Goal: Information Seeking & Learning: Learn about a topic

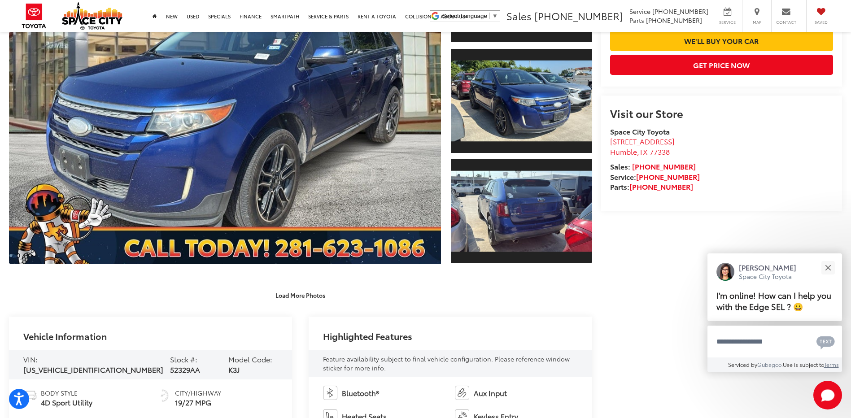
scroll to position [167, 0]
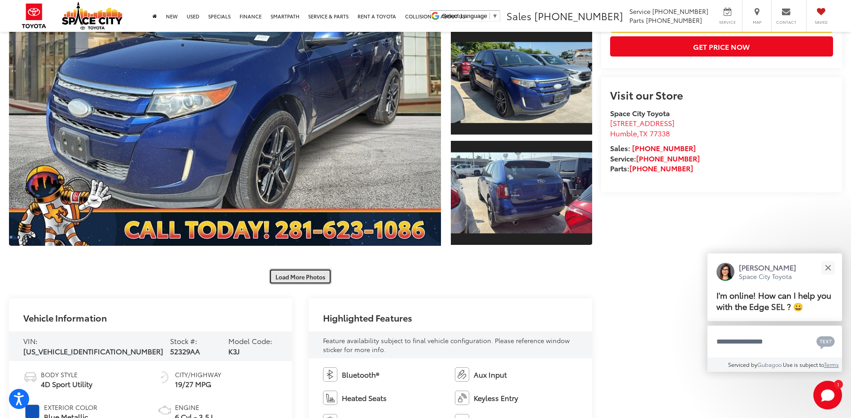
drag, startPoint x: 304, startPoint y: 277, endPoint x: 310, endPoint y: 273, distance: 6.7
click at [305, 277] on button "Load More Photos" at bounding box center [300, 277] width 62 height 16
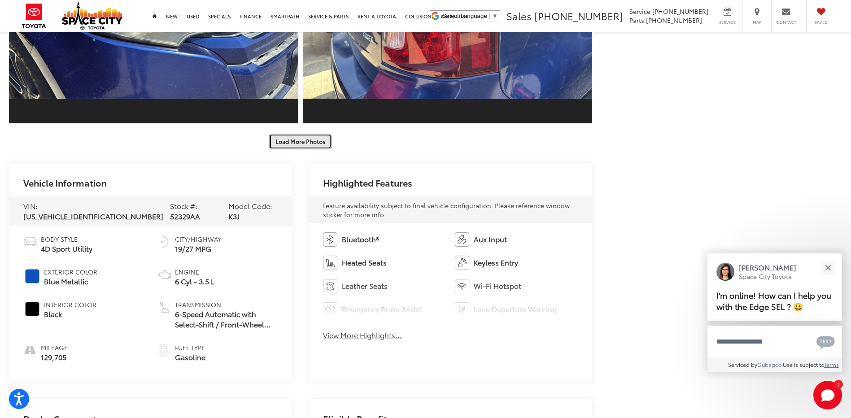
scroll to position [669, 0]
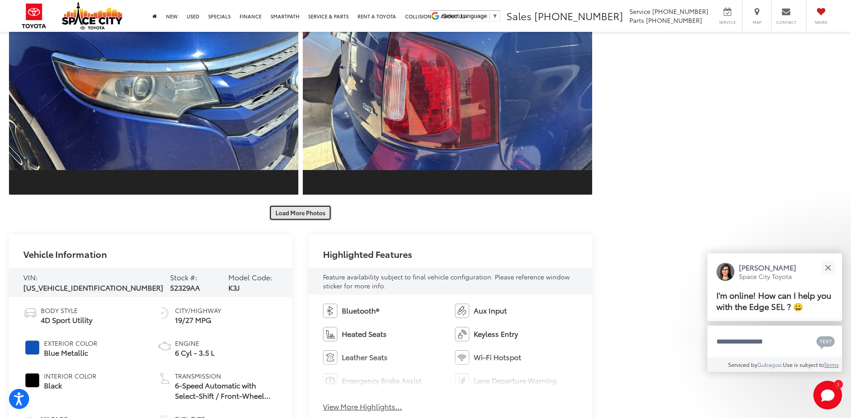
click at [291, 208] on button "Load More Photos" at bounding box center [300, 213] width 62 height 16
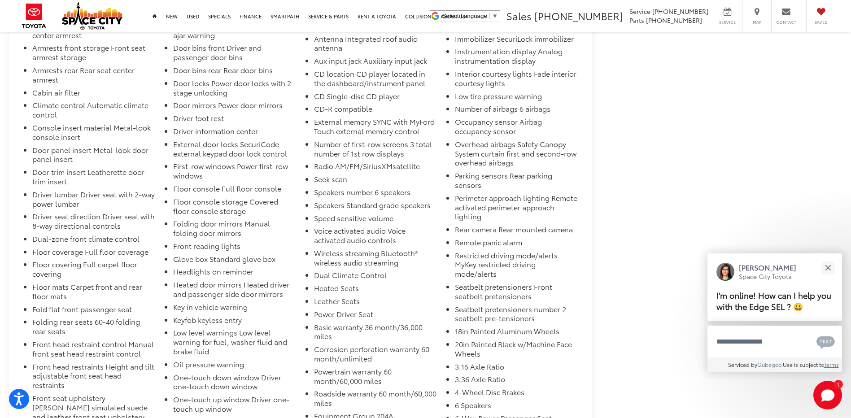
scroll to position [1325, 0]
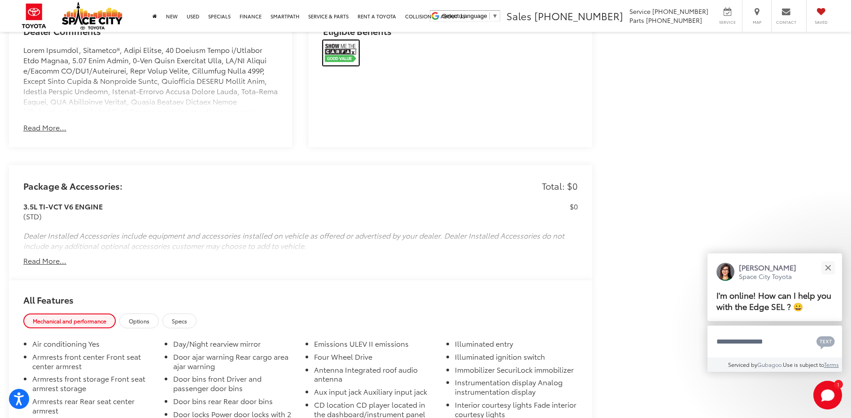
click at [339, 52] on img at bounding box center [341, 52] width 36 height 25
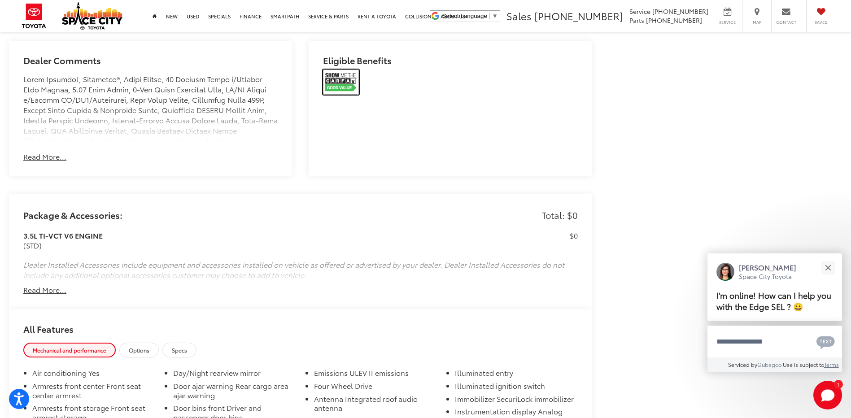
scroll to position [1280, 0]
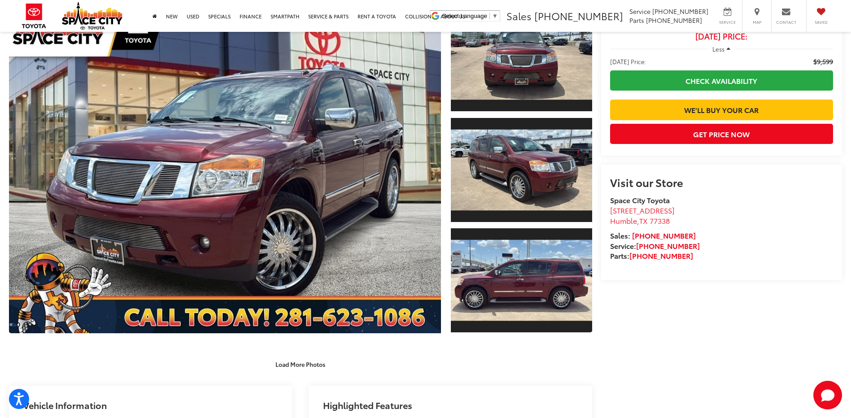
scroll to position [77, 0]
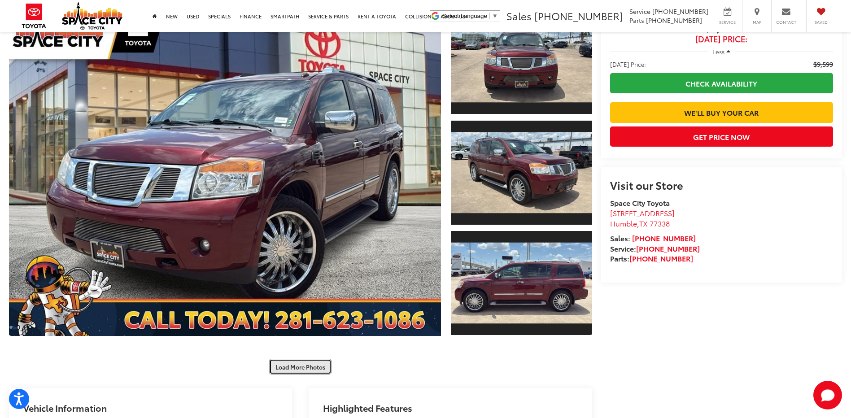
click at [316, 367] on button "Load More Photos" at bounding box center [300, 367] width 62 height 16
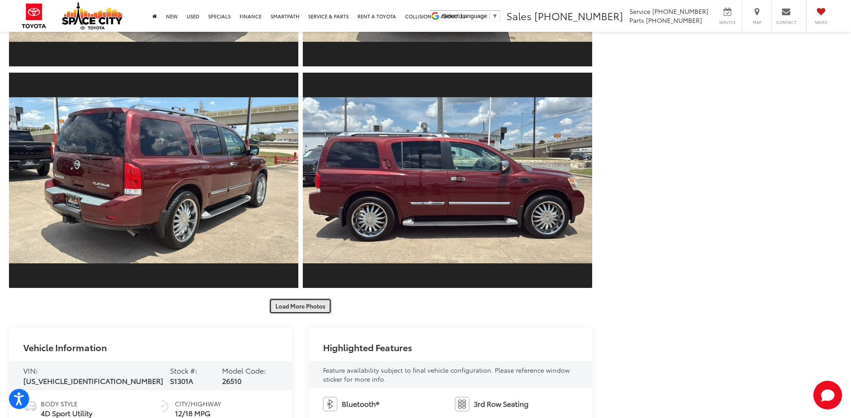
scroll to position [584, 0]
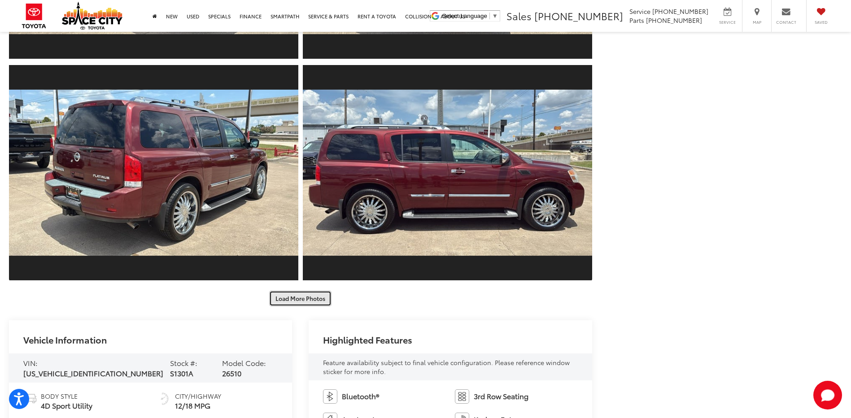
drag, startPoint x: 283, startPoint y: 295, endPoint x: 320, endPoint y: 301, distance: 37.8
click at [284, 296] on button "Load More Photos" at bounding box center [300, 299] width 62 height 16
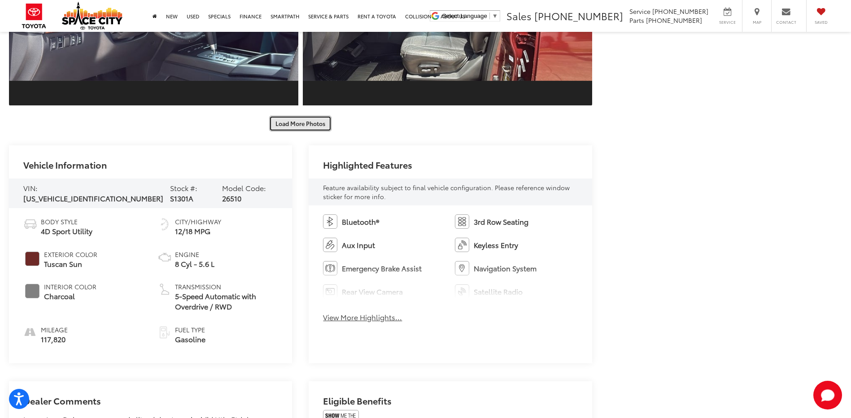
scroll to position [1159, 0]
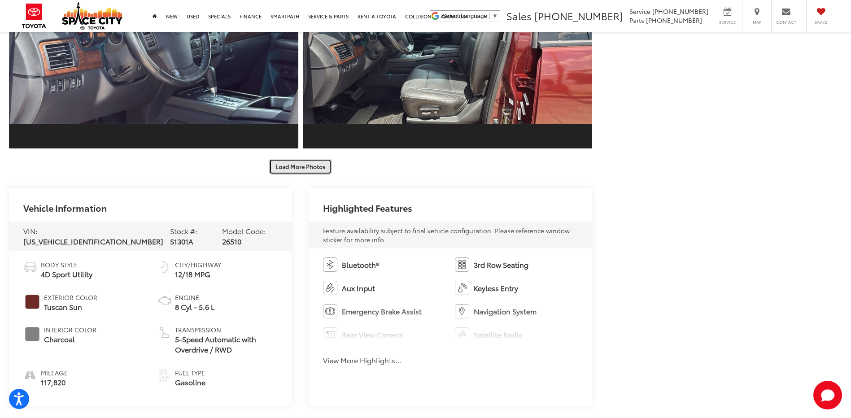
click at [297, 162] on button "Load More Photos" at bounding box center [300, 167] width 62 height 16
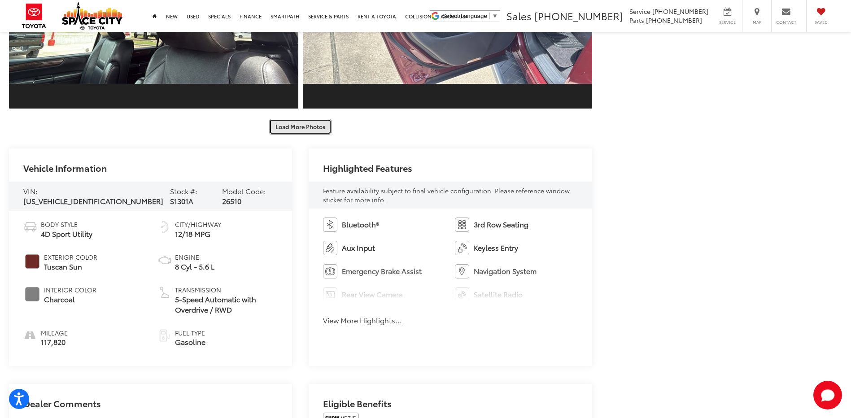
scroll to position [1493, 0]
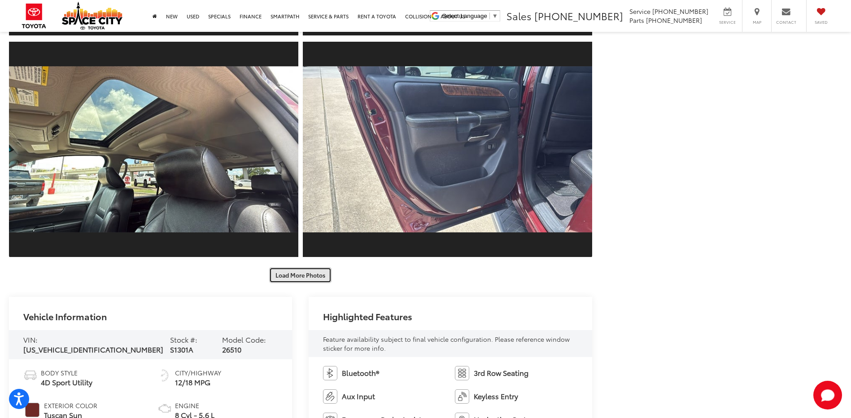
click at [300, 273] on button "Load More Photos" at bounding box center [300, 275] width 62 height 16
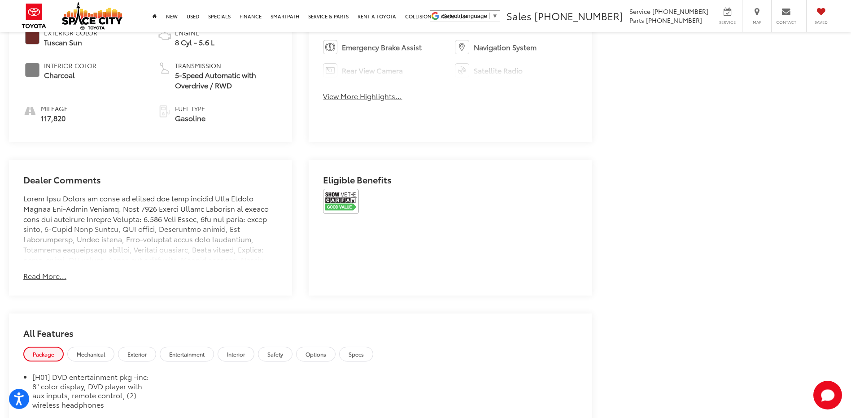
scroll to position [511, 0]
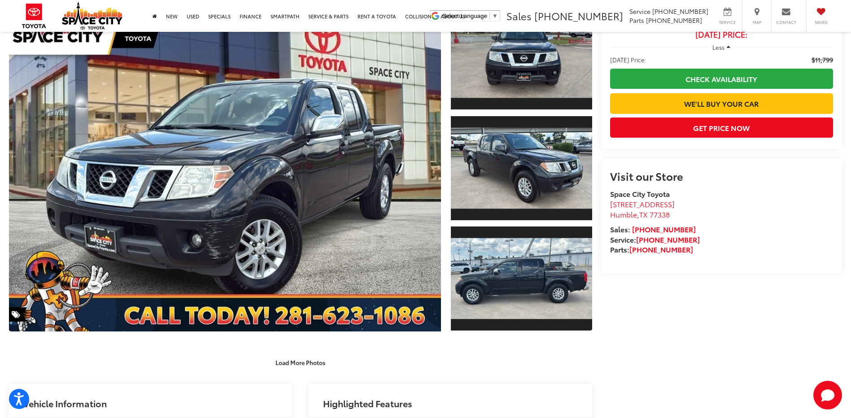
scroll to position [79, 0]
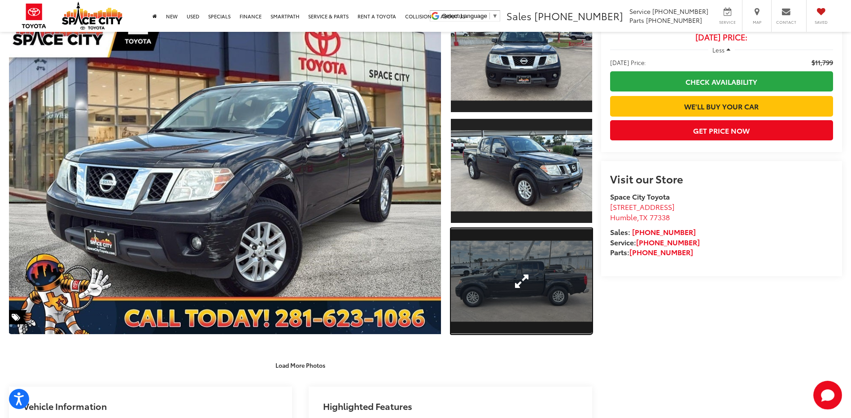
click at [497, 297] on link "Expand Photo 3" at bounding box center [521, 281] width 141 height 106
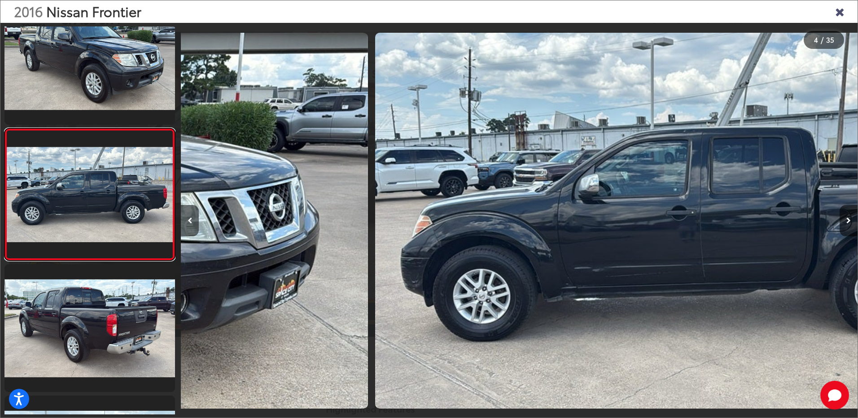
scroll to position [0, 2030]
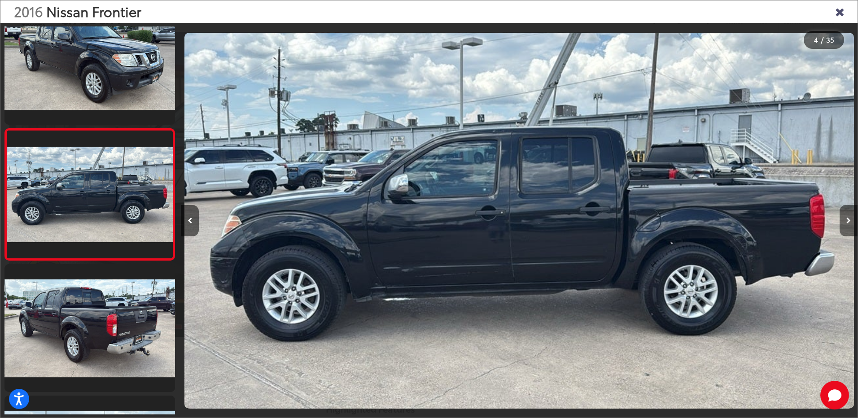
click at [850, 223] on icon "Next image" at bounding box center [848, 221] width 4 height 6
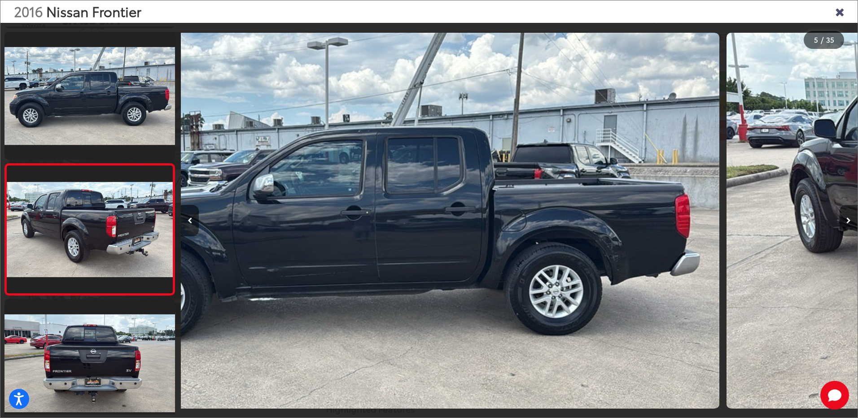
scroll to position [424, 0]
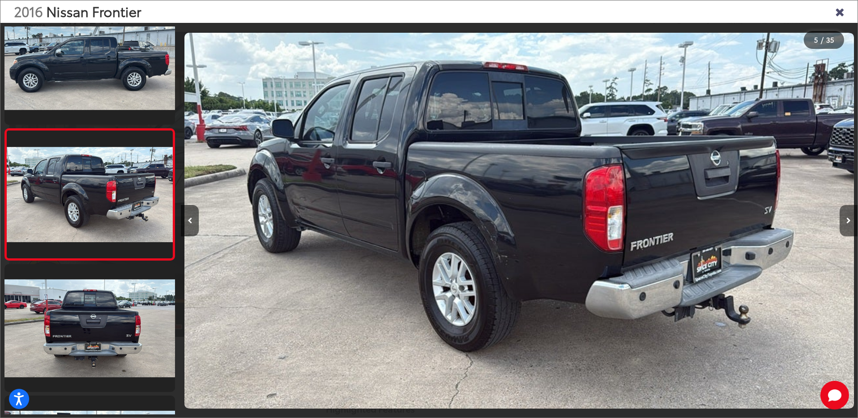
click at [850, 223] on icon "Next image" at bounding box center [848, 221] width 4 height 6
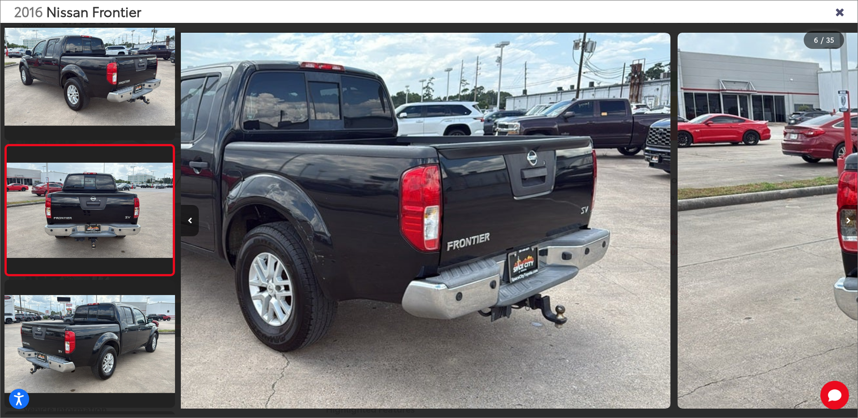
scroll to position [556, 0]
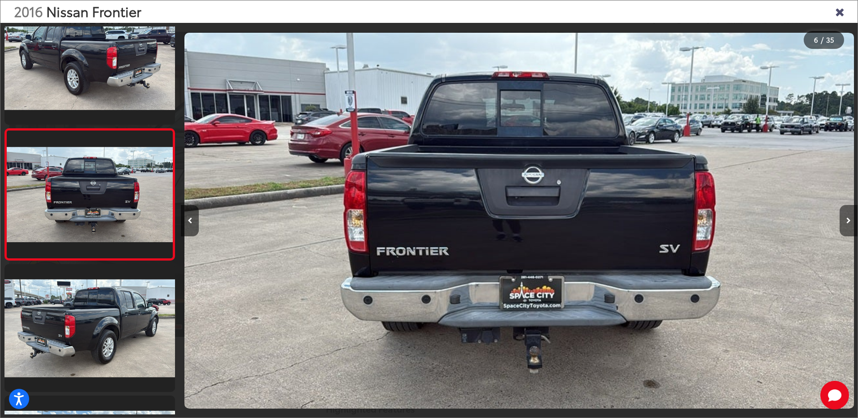
click at [850, 223] on icon "Next image" at bounding box center [848, 221] width 4 height 6
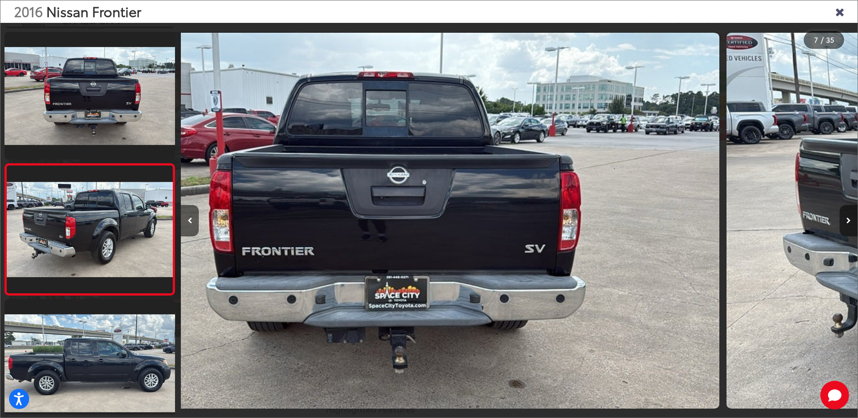
scroll to position [687, 0]
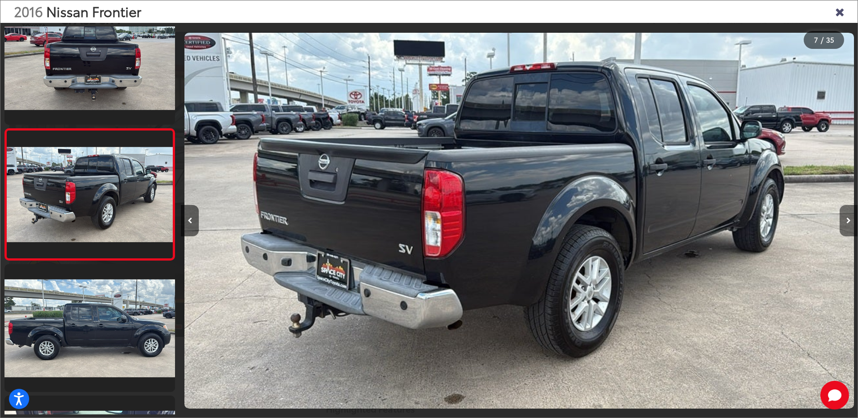
click at [850, 223] on icon "Next image" at bounding box center [848, 221] width 4 height 6
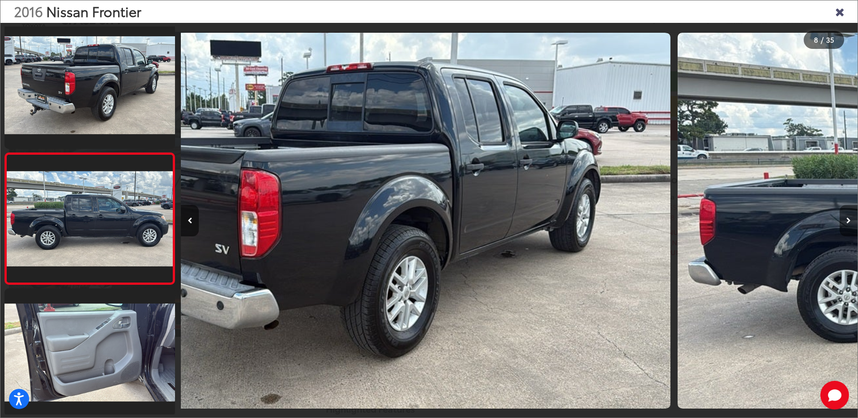
scroll to position [819, 0]
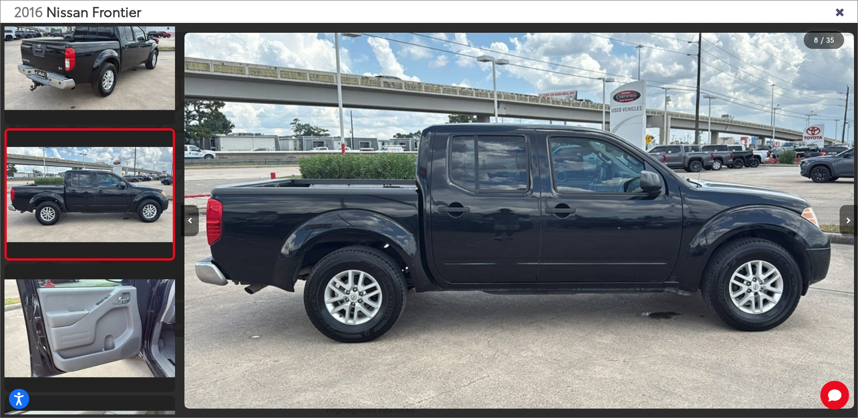
click at [850, 223] on icon "Next image" at bounding box center [848, 221] width 4 height 6
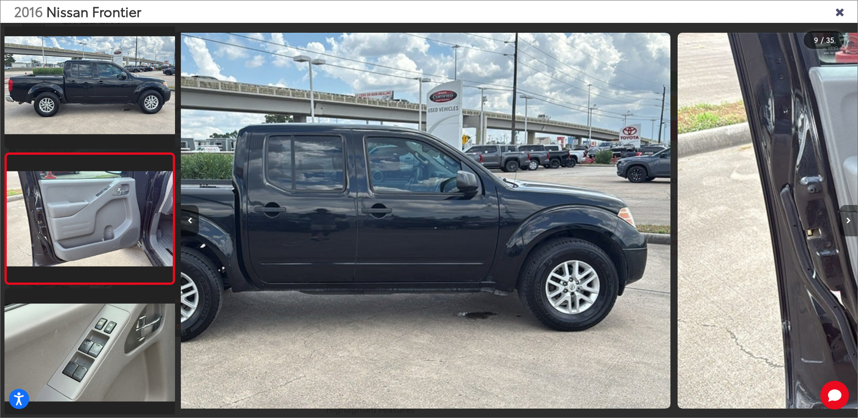
scroll to position [950, 0]
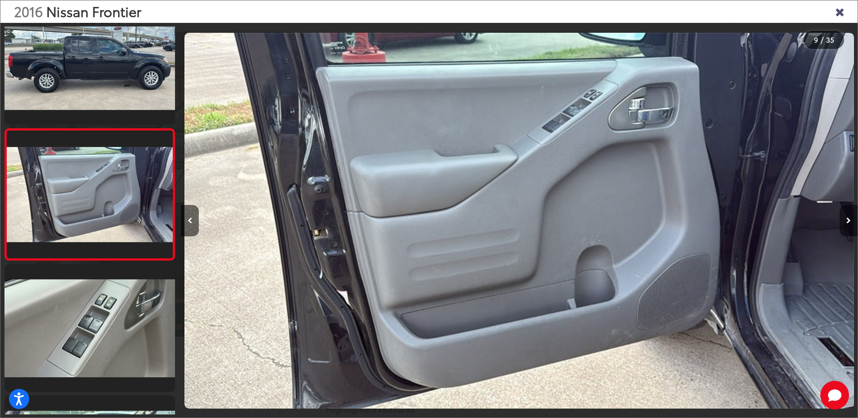
click at [850, 223] on icon "Next image" at bounding box center [848, 221] width 4 height 6
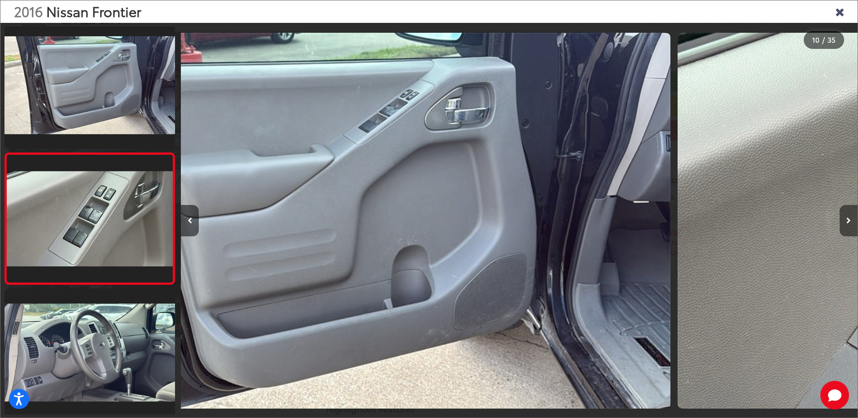
scroll to position [1082, 0]
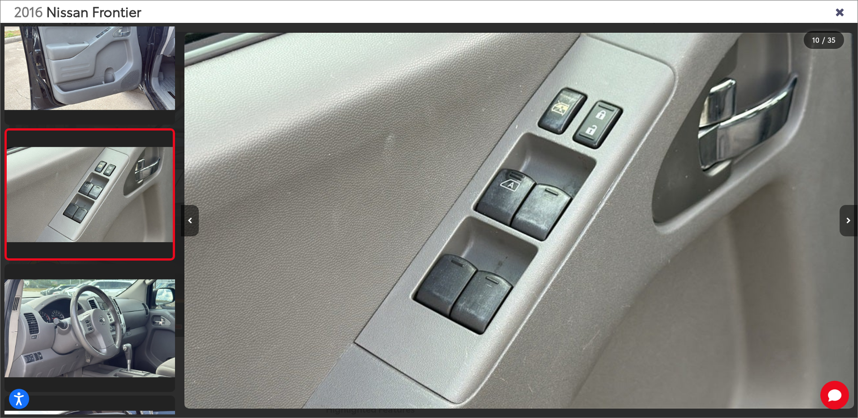
click at [850, 223] on icon "Next image" at bounding box center [848, 221] width 4 height 6
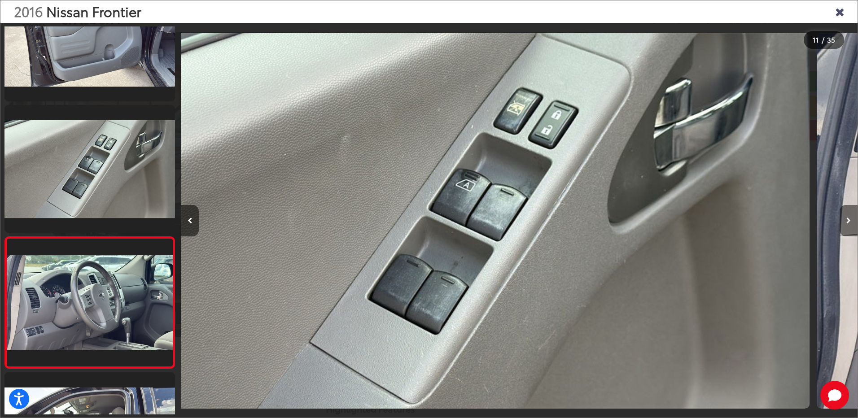
scroll to position [1213, 0]
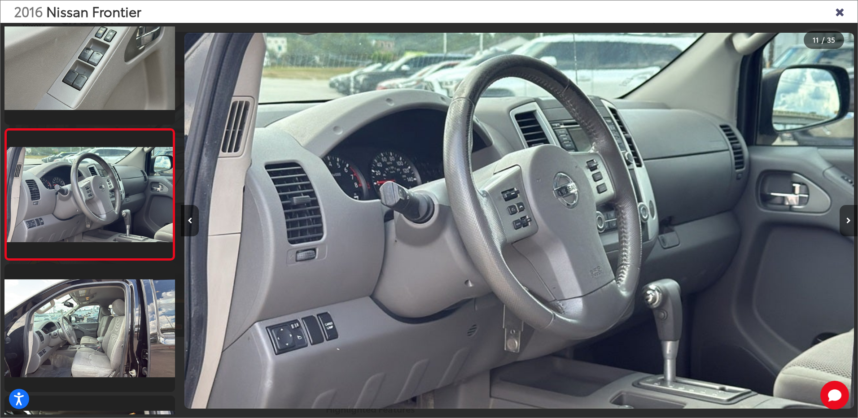
click at [851, 223] on button "Next image" at bounding box center [848, 220] width 18 height 31
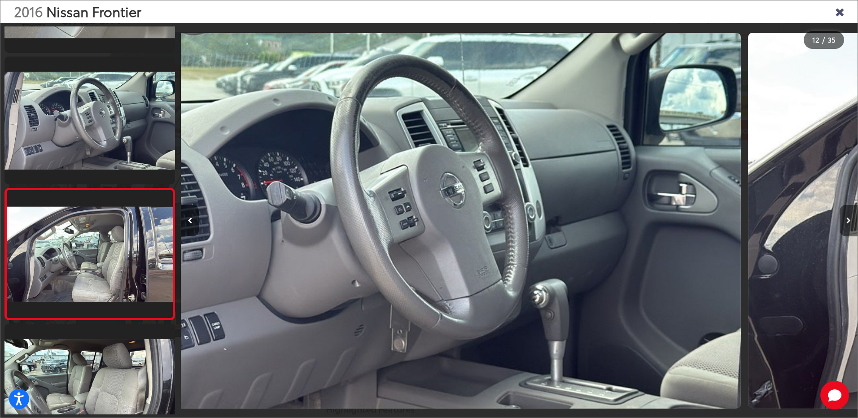
scroll to position [1345, 0]
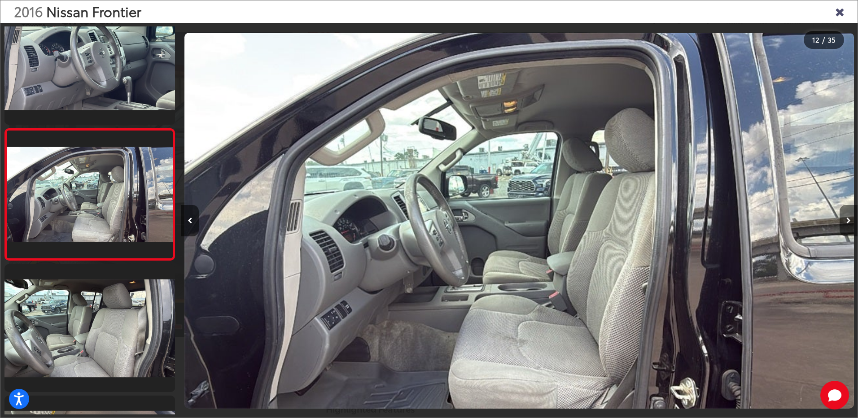
click at [851, 223] on button "Next image" at bounding box center [848, 220] width 18 height 31
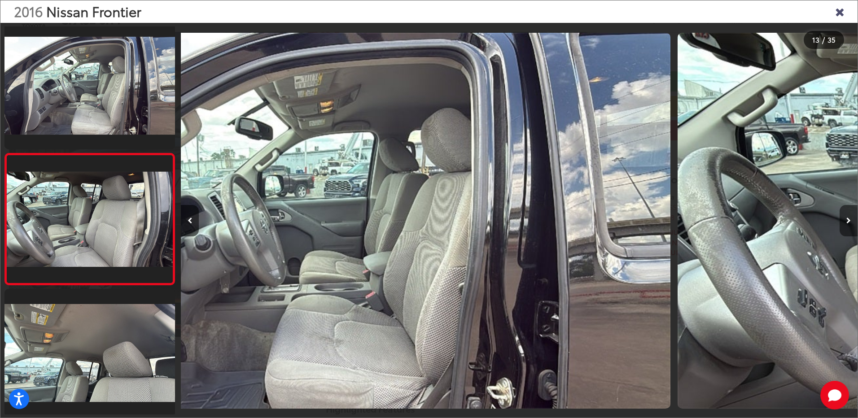
scroll to position [1476, 0]
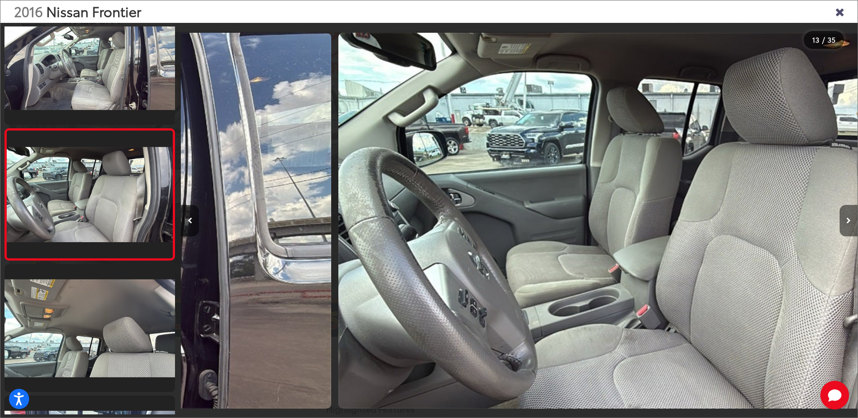
click at [851, 223] on button "Next image" at bounding box center [848, 220] width 18 height 31
